Goal: Task Accomplishment & Management: Use online tool/utility

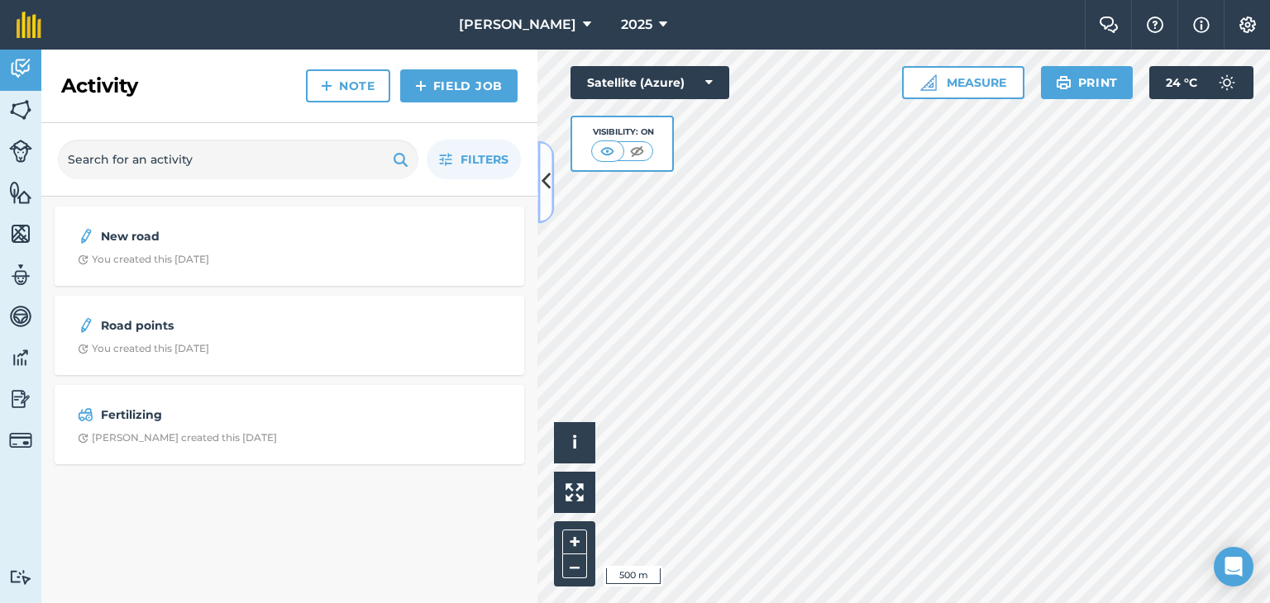
click at [546, 179] on icon at bounding box center [545, 182] width 9 height 29
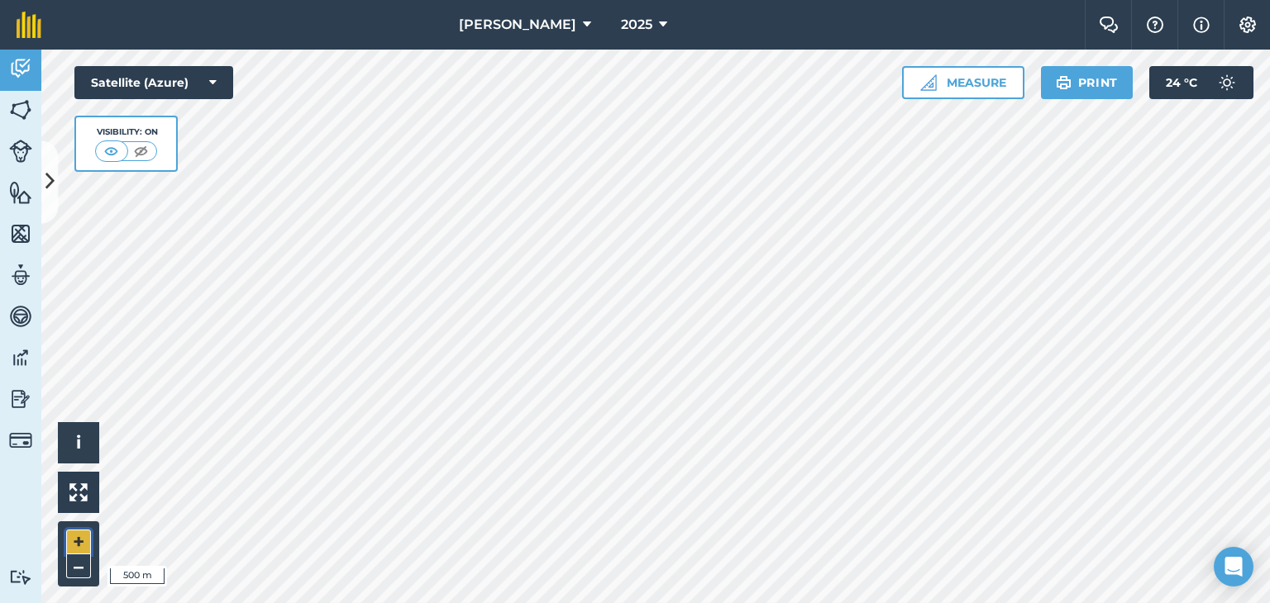
click at [71, 538] on button "+" at bounding box center [78, 542] width 25 height 25
click at [698, 603] on html "[PERSON_NAME] 2025 Farm Chat Help Info Settings [PERSON_NAME] - 2025 Reproduced…" at bounding box center [635, 301] width 1270 height 603
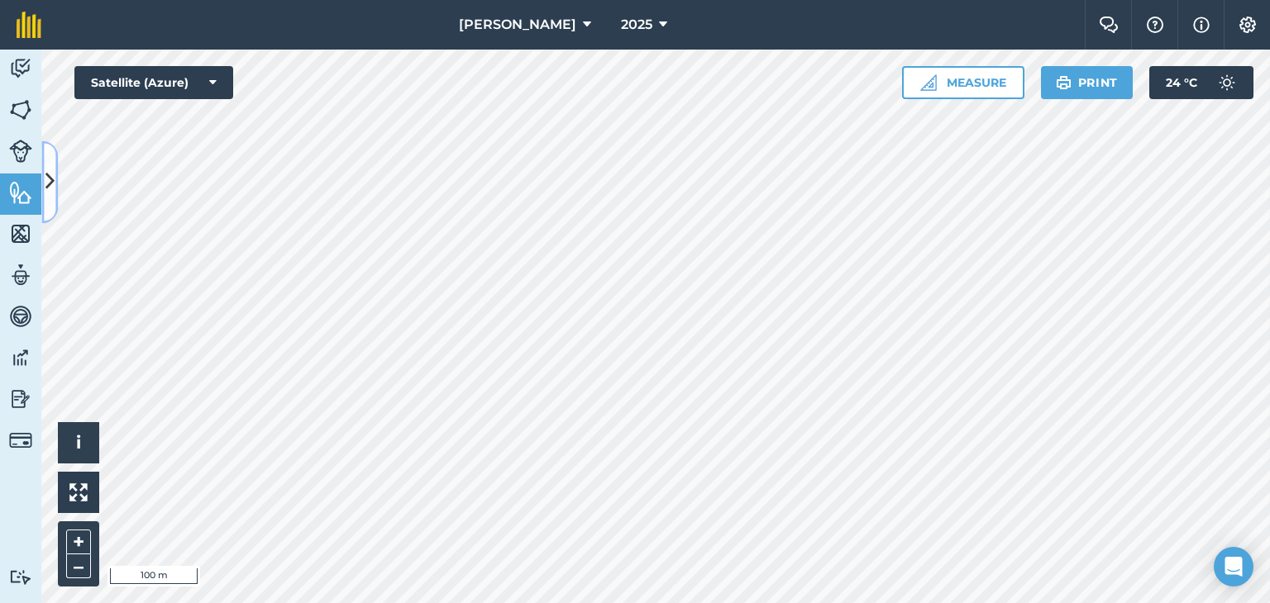
click at [52, 176] on icon at bounding box center [49, 182] width 9 height 29
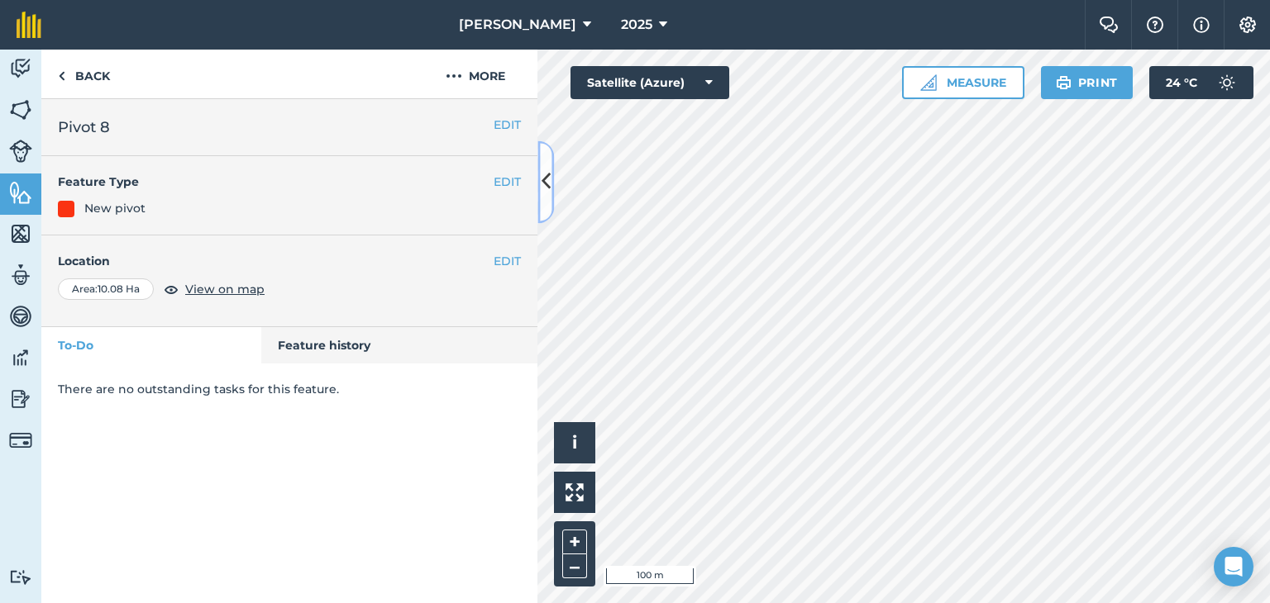
click at [546, 184] on icon at bounding box center [545, 182] width 9 height 29
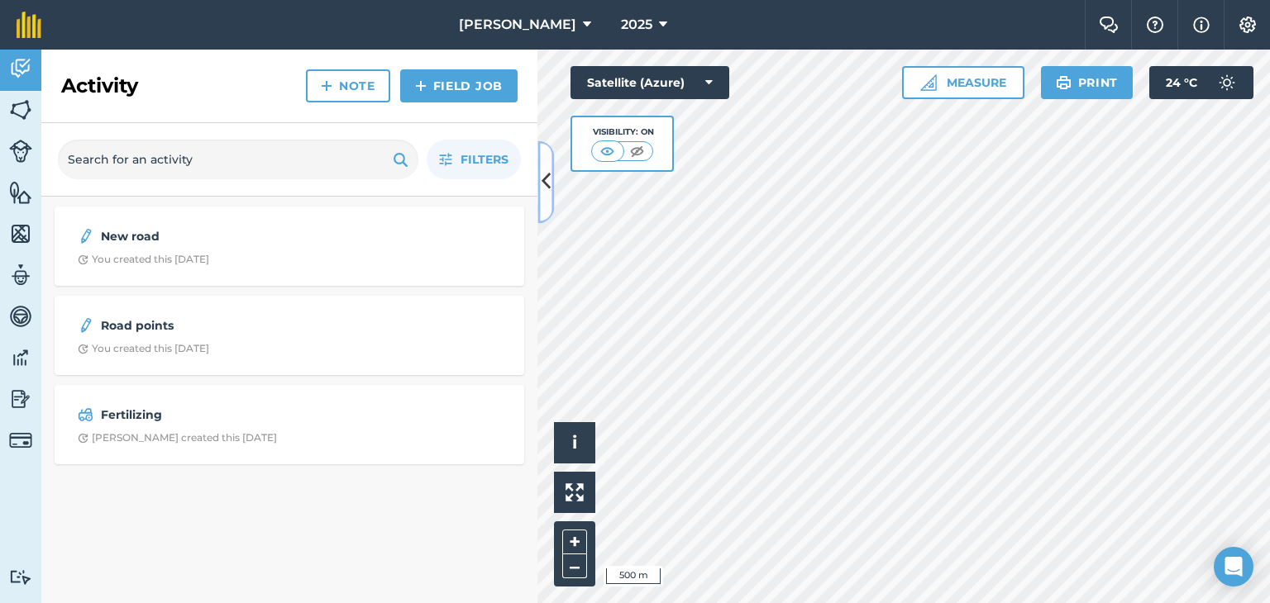
click at [547, 184] on icon at bounding box center [545, 182] width 9 height 29
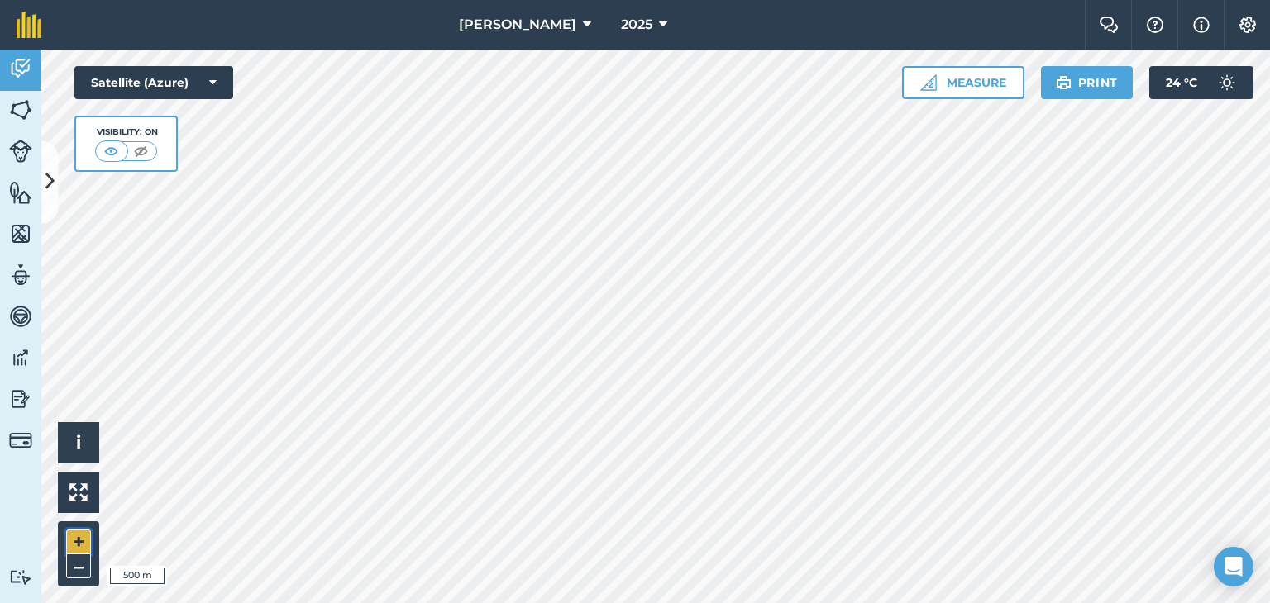
click at [79, 538] on button "+" at bounding box center [78, 542] width 25 height 25
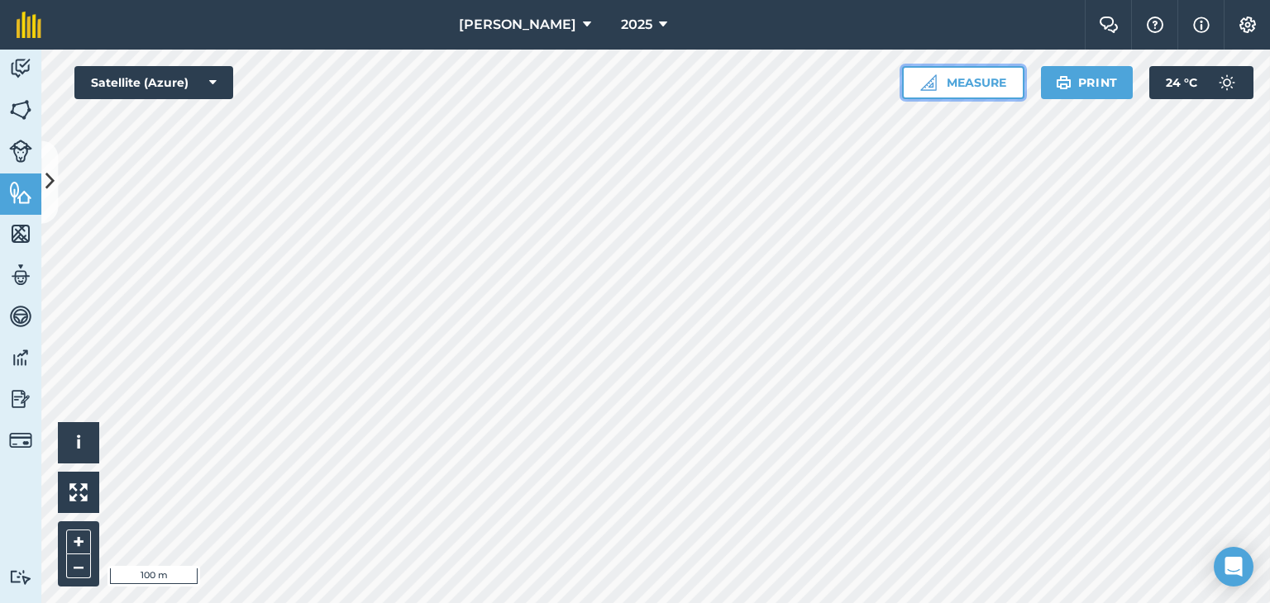
click at [974, 75] on button "Measure" at bounding box center [963, 82] width 122 height 33
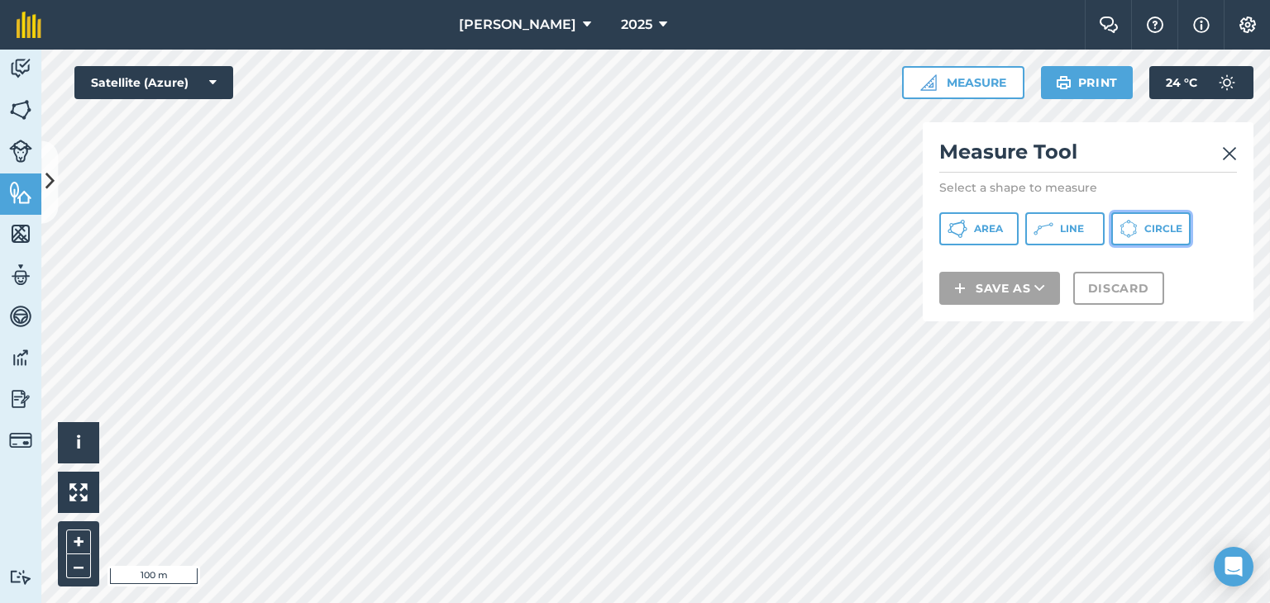
drag, startPoint x: 1166, startPoint y: 225, endPoint x: 1149, endPoint y: 244, distance: 25.2
click at [1165, 225] on span "Circle" at bounding box center [1163, 228] width 38 height 13
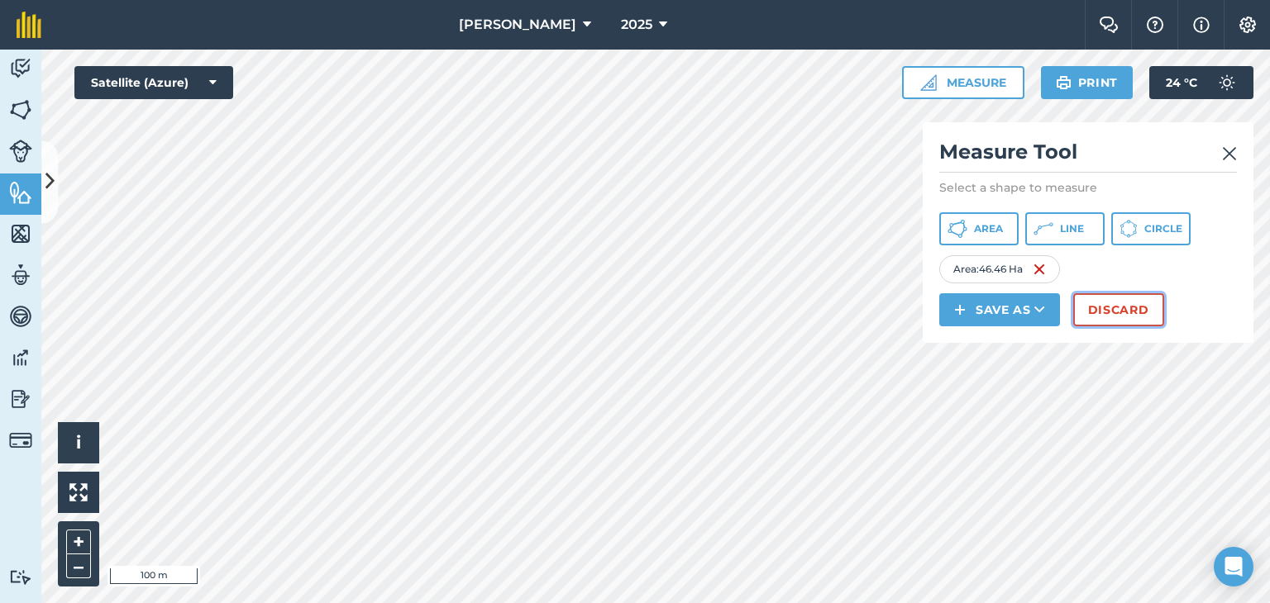
click at [1120, 304] on button "Discard" at bounding box center [1118, 309] width 91 height 33
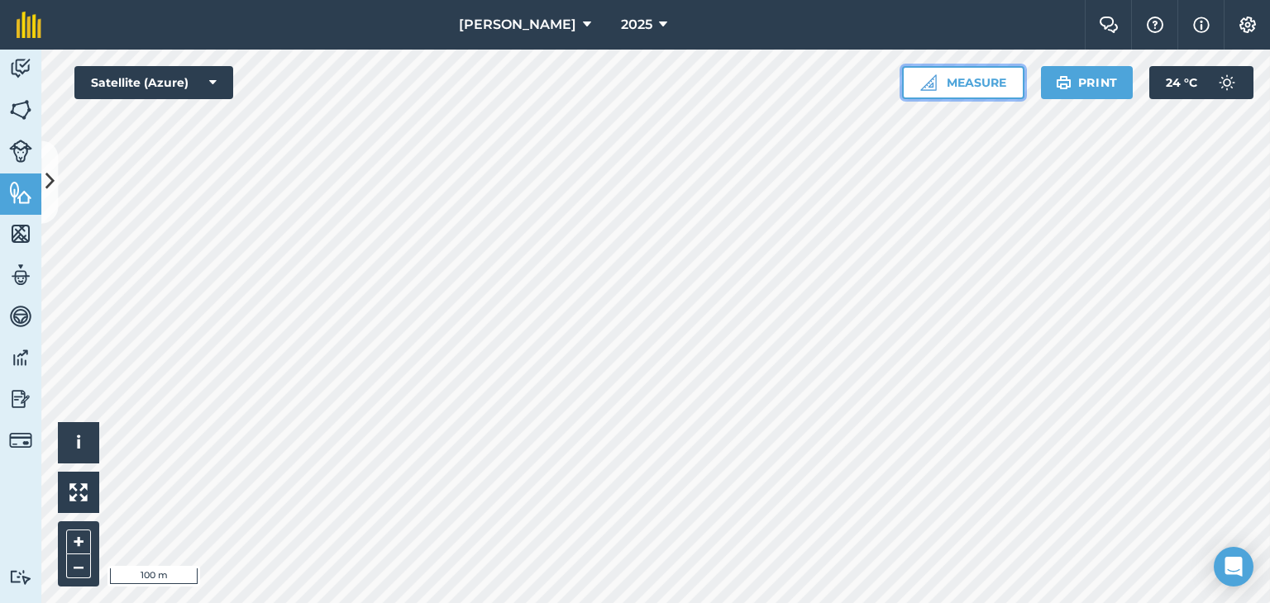
click at [967, 79] on button "Measure" at bounding box center [963, 82] width 122 height 33
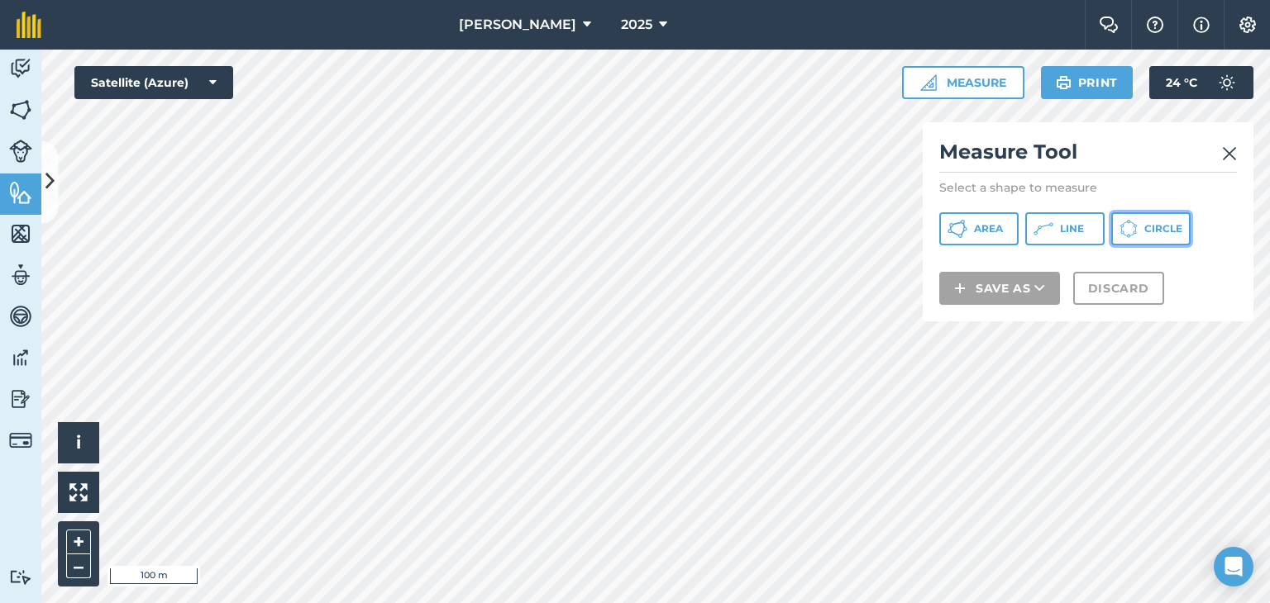
click at [1140, 220] on button "Circle" at bounding box center [1150, 228] width 79 height 33
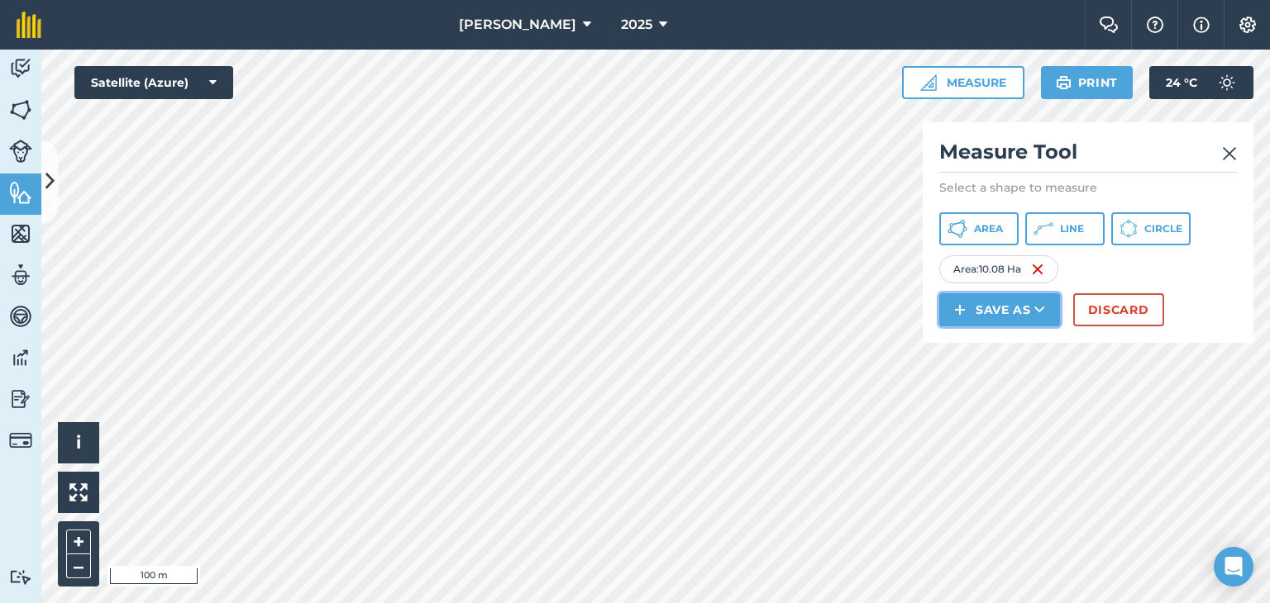
click at [1034, 307] on icon at bounding box center [1039, 310] width 11 height 17
click at [999, 388] on link "Feature" at bounding box center [999, 384] width 116 height 36
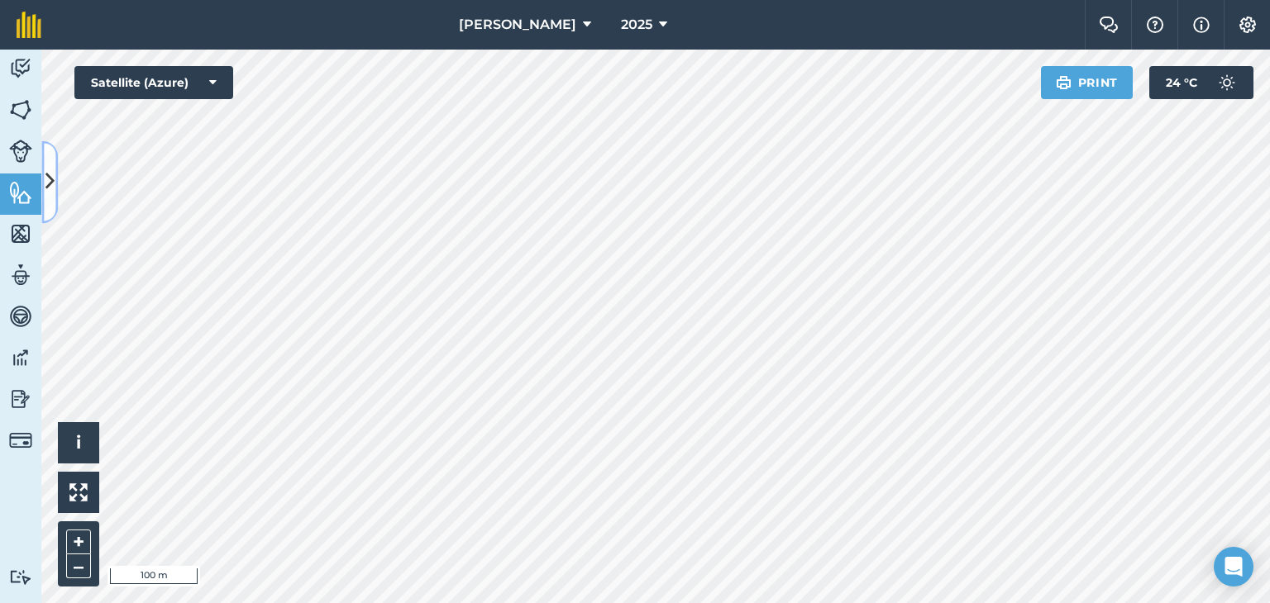
click at [47, 173] on icon at bounding box center [49, 182] width 9 height 29
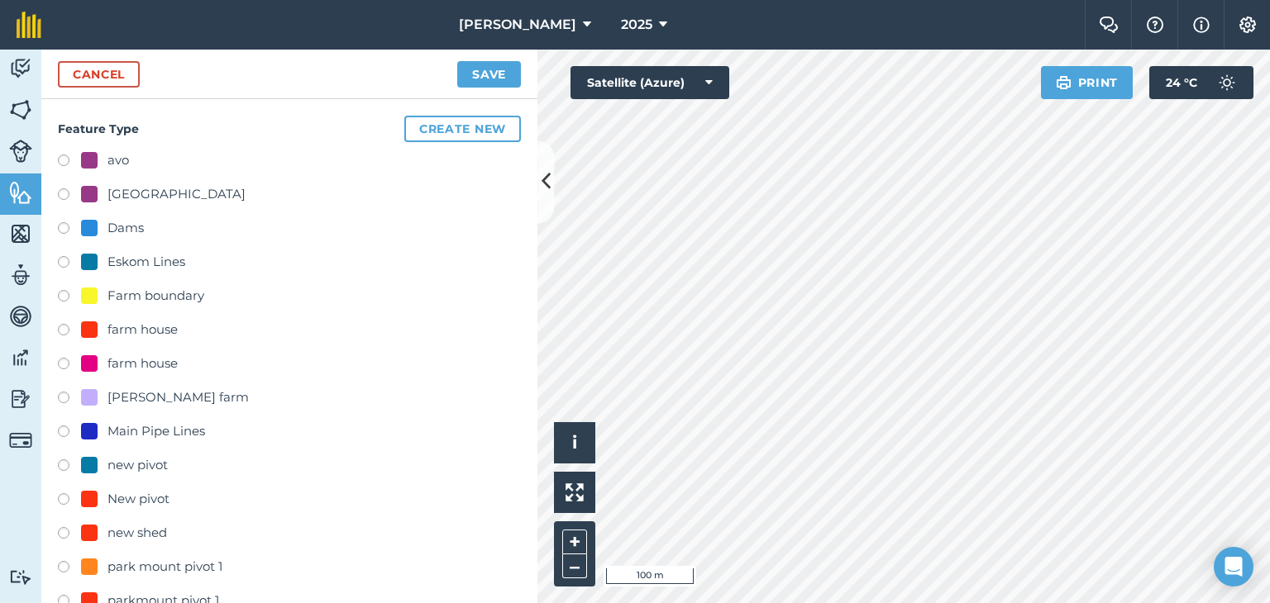
click at [66, 499] on label at bounding box center [69, 501] width 23 height 17
radio input "true"
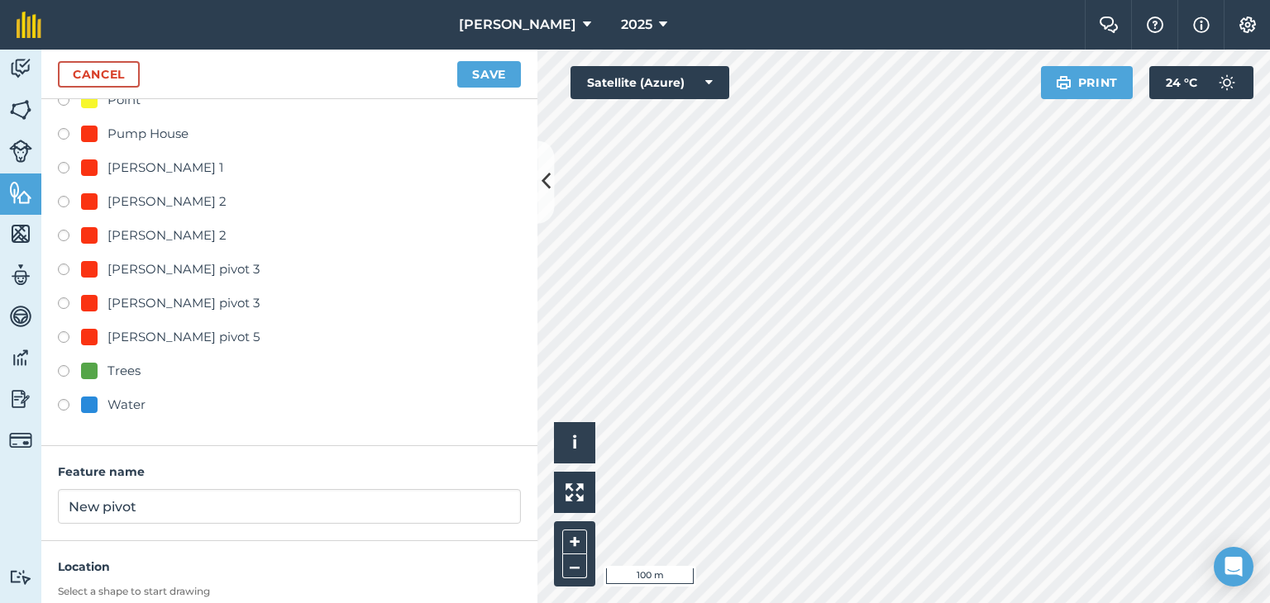
scroll to position [907, 0]
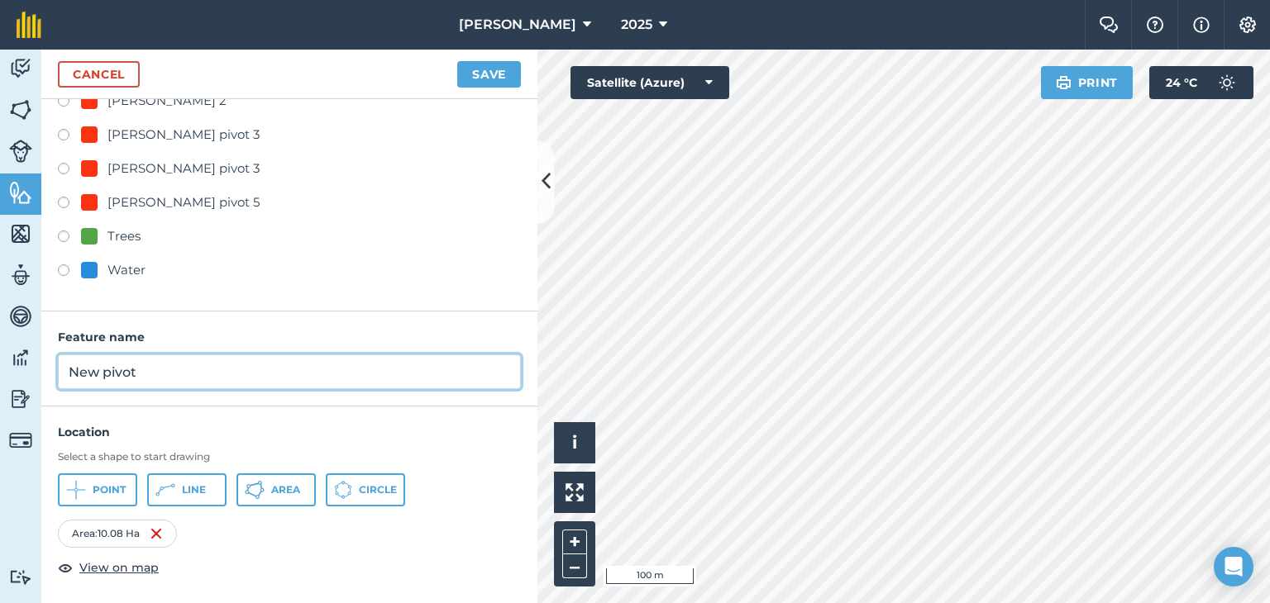
click at [160, 375] on input "New pivot" at bounding box center [289, 372] width 463 height 35
type input "N"
type input "Pivot 11"
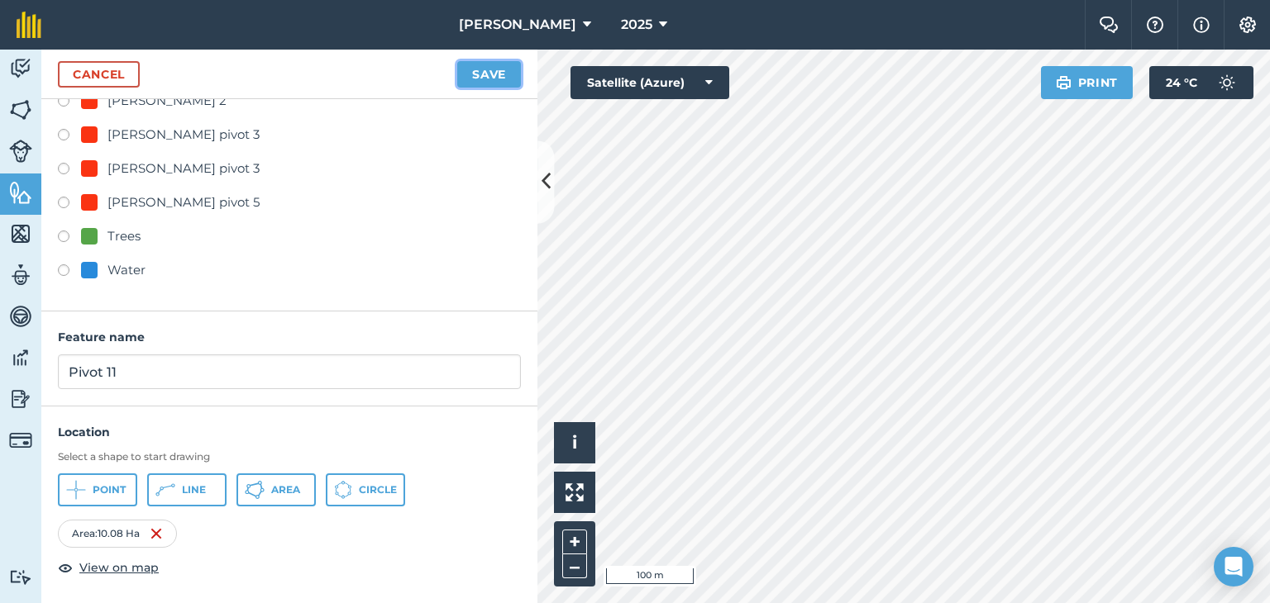
click at [495, 74] on button "Save" at bounding box center [489, 74] width 64 height 26
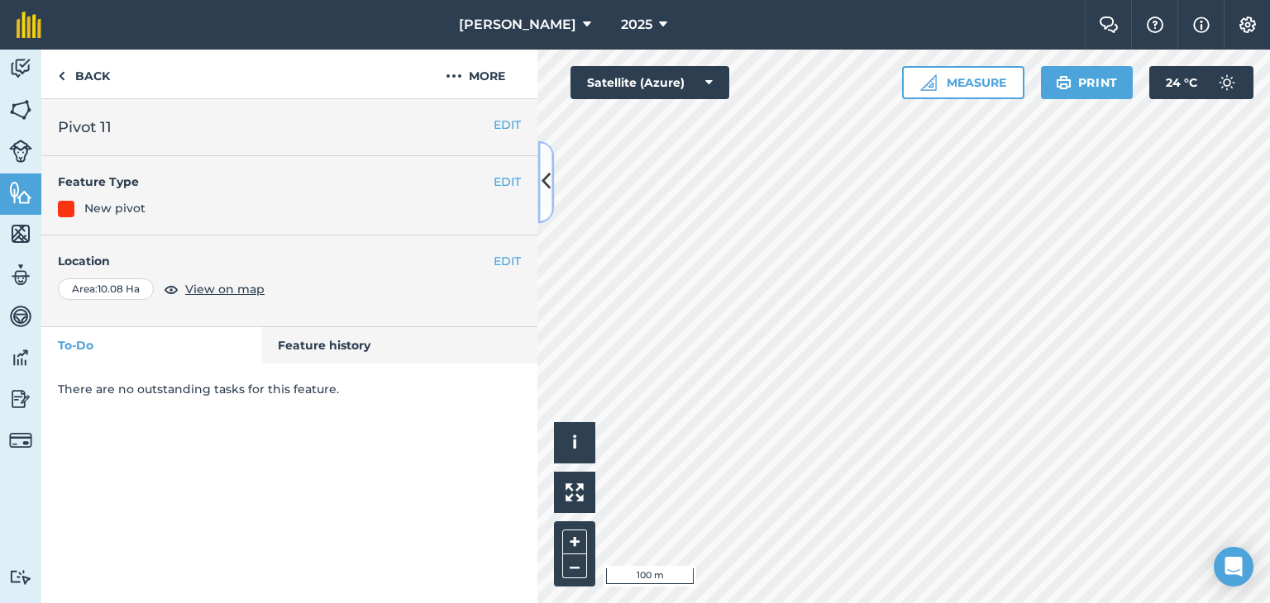
click at [551, 183] on button at bounding box center [545, 182] width 17 height 83
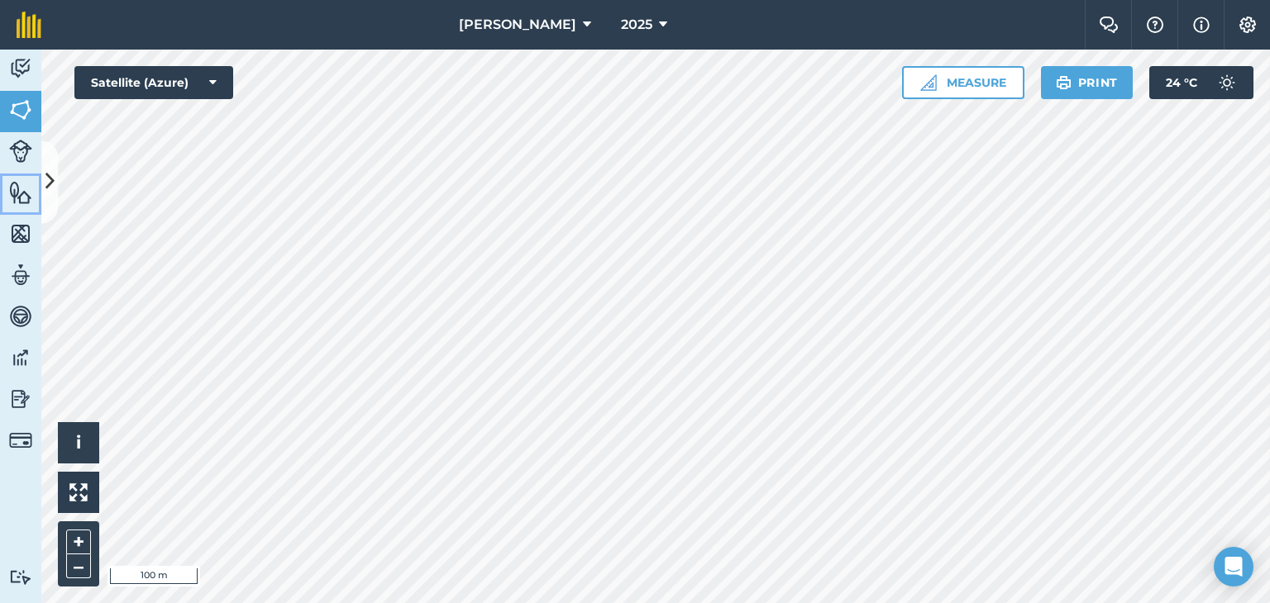
click at [31, 186] on img at bounding box center [20, 192] width 23 height 25
click at [18, 187] on img at bounding box center [20, 192] width 23 height 25
click at [966, 82] on button "Measure" at bounding box center [963, 82] width 122 height 33
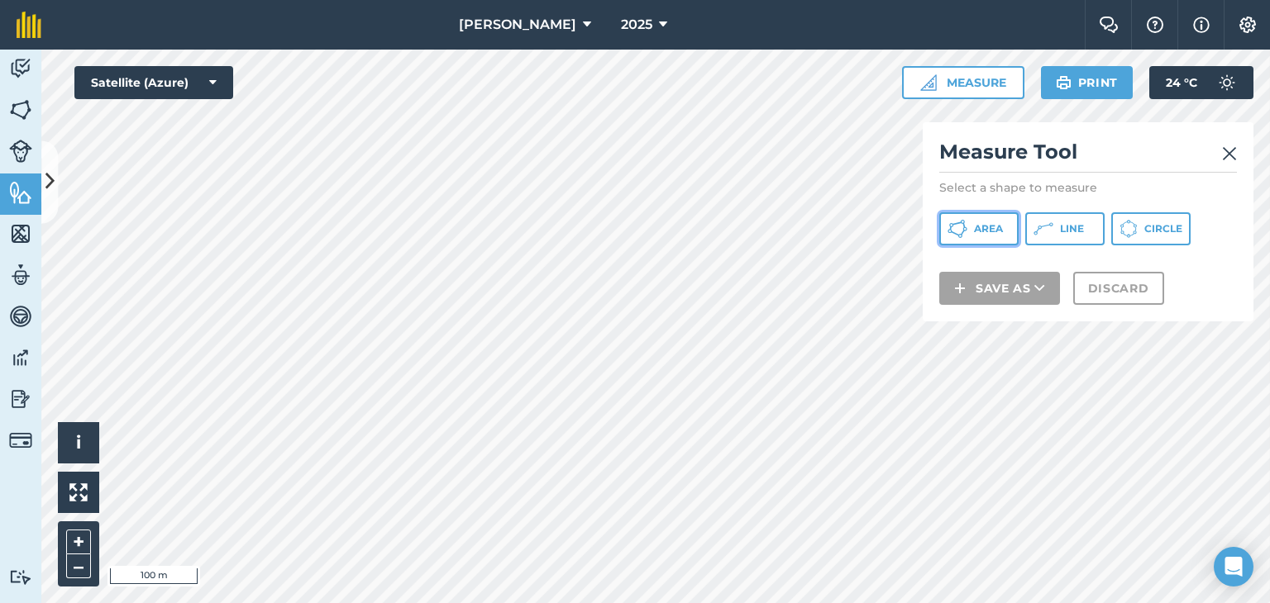
click at [990, 225] on span "Area" at bounding box center [988, 228] width 29 height 13
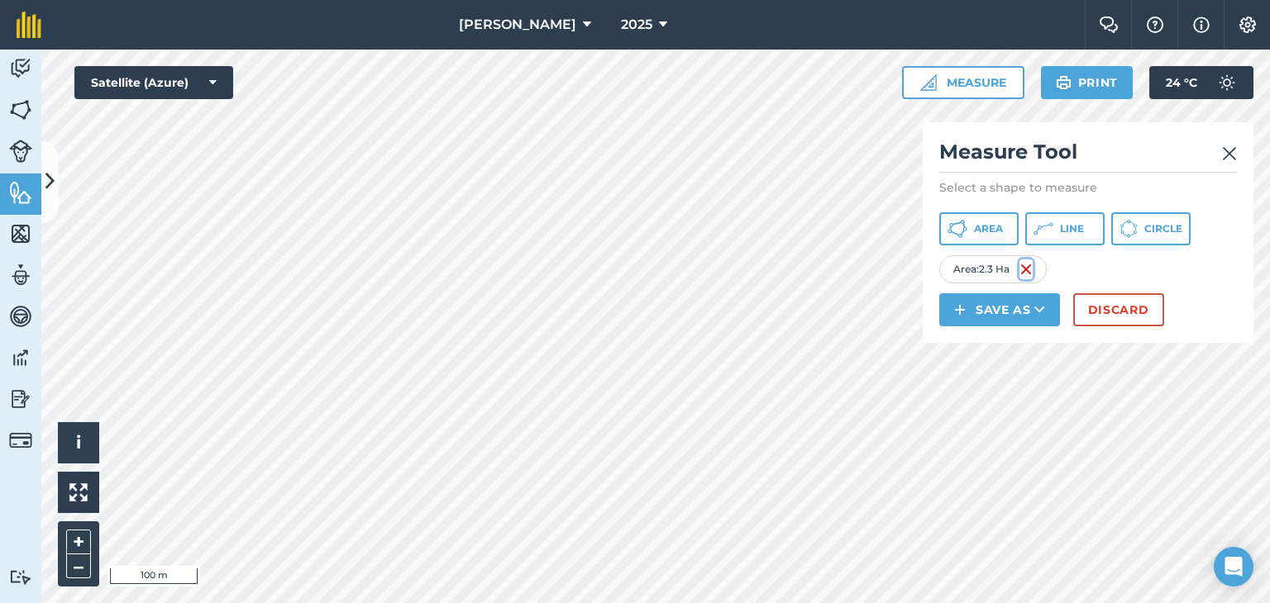
click at [1027, 269] on img at bounding box center [1025, 270] width 13 height 20
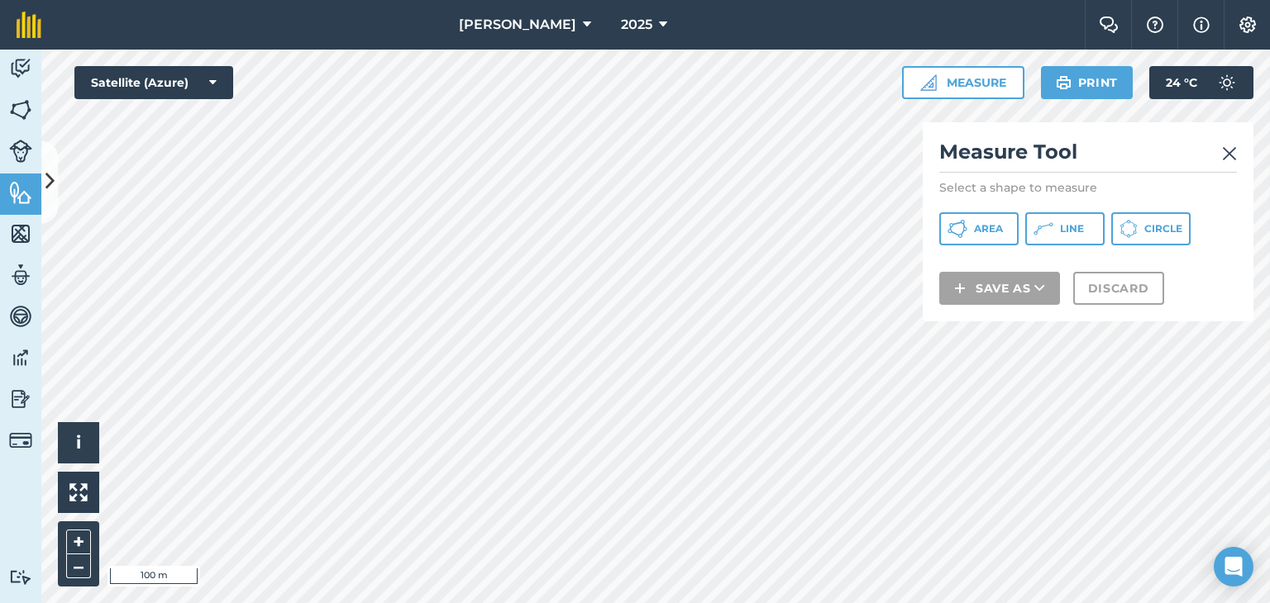
click at [1231, 144] on img at bounding box center [1229, 154] width 15 height 20
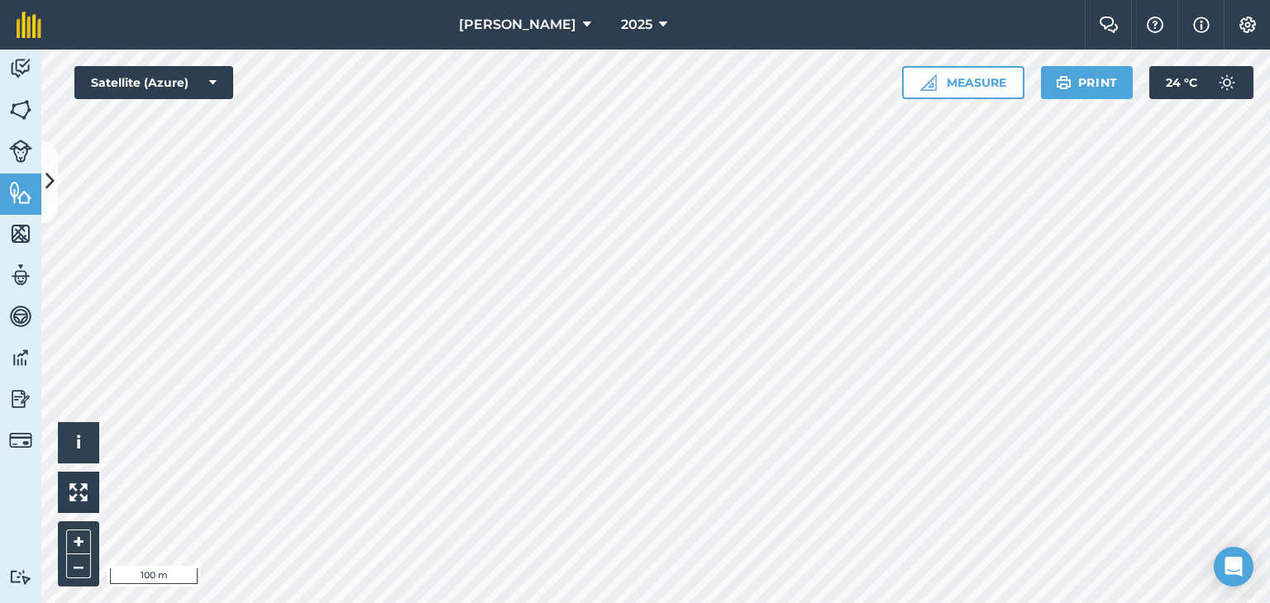
click at [986, 603] on html "Bracken 2025 Farm Chat Help Info Settings Bracken - 2025 Reproduced with the pe…" at bounding box center [635, 301] width 1270 height 603
